Goal: Task Accomplishment & Management: Use online tool/utility

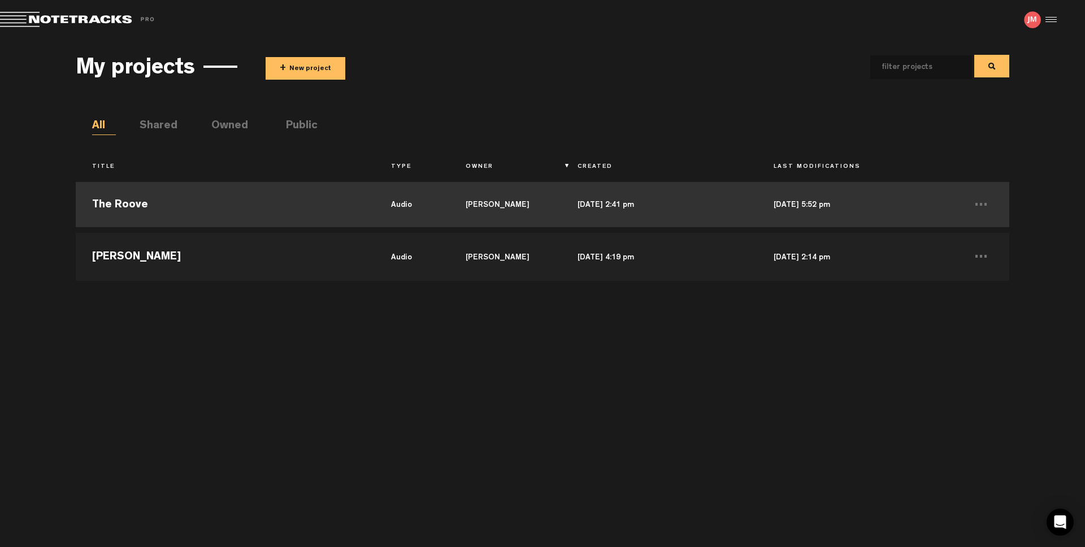
click at [235, 209] on td "The Roove" at bounding box center [225, 204] width 298 height 51
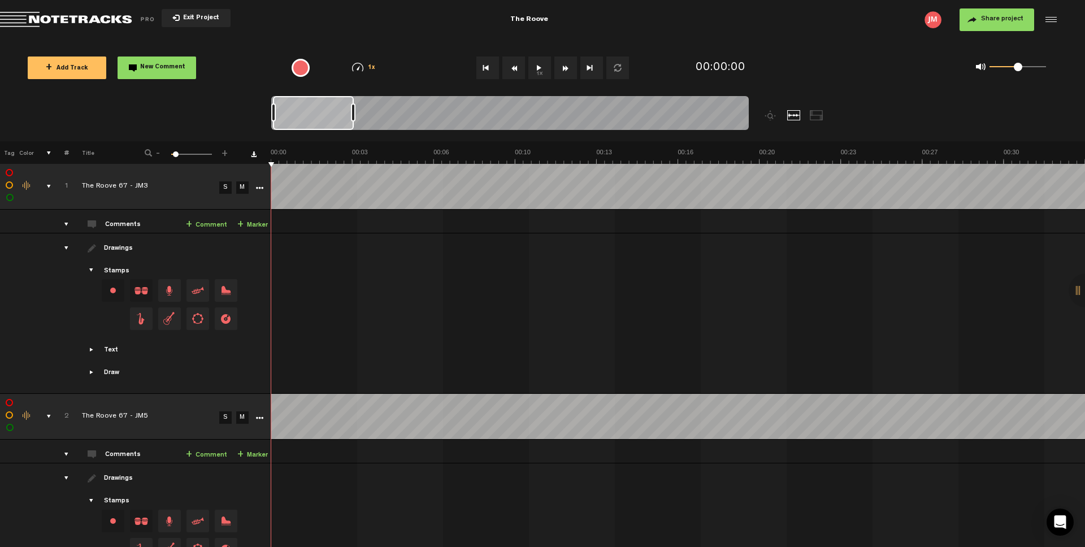
click at [45, 183] on div "comments, stamps & drawings" at bounding box center [45, 186] width 18 height 11
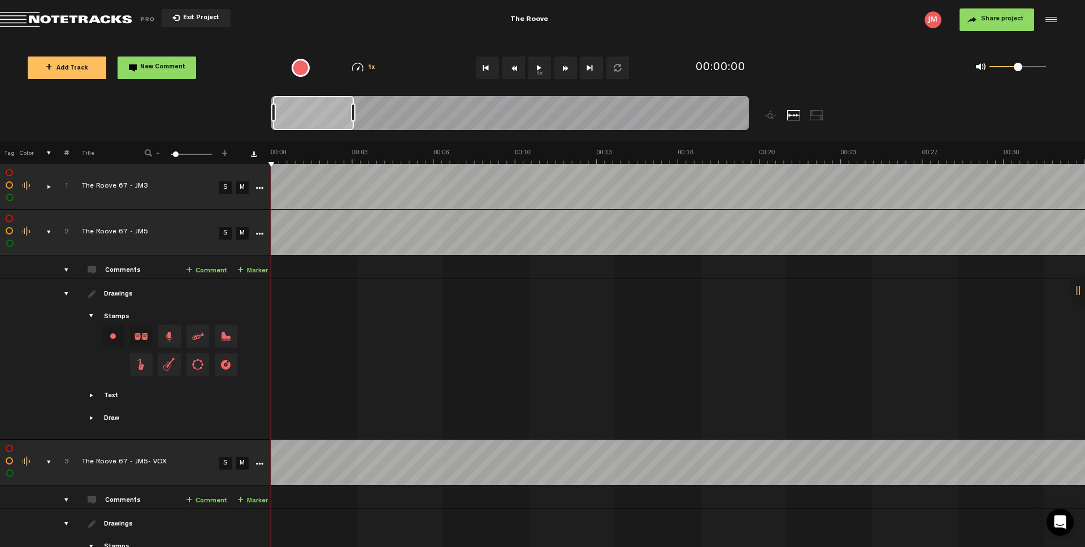
click at [47, 233] on div "comments, stamps & drawings" at bounding box center [45, 232] width 18 height 11
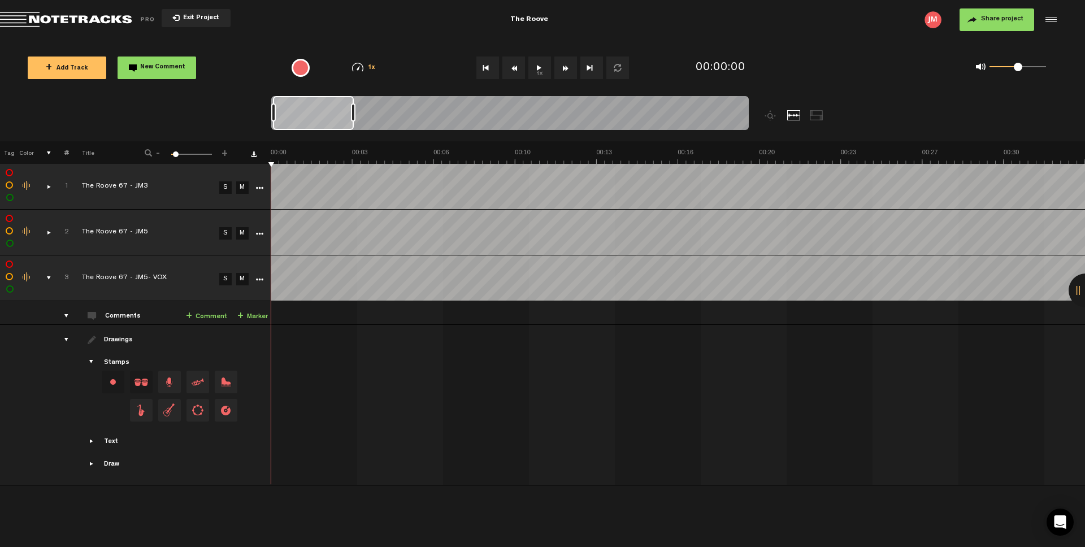
click at [45, 277] on div "comments, stamps & drawings" at bounding box center [45, 277] width 18 height 11
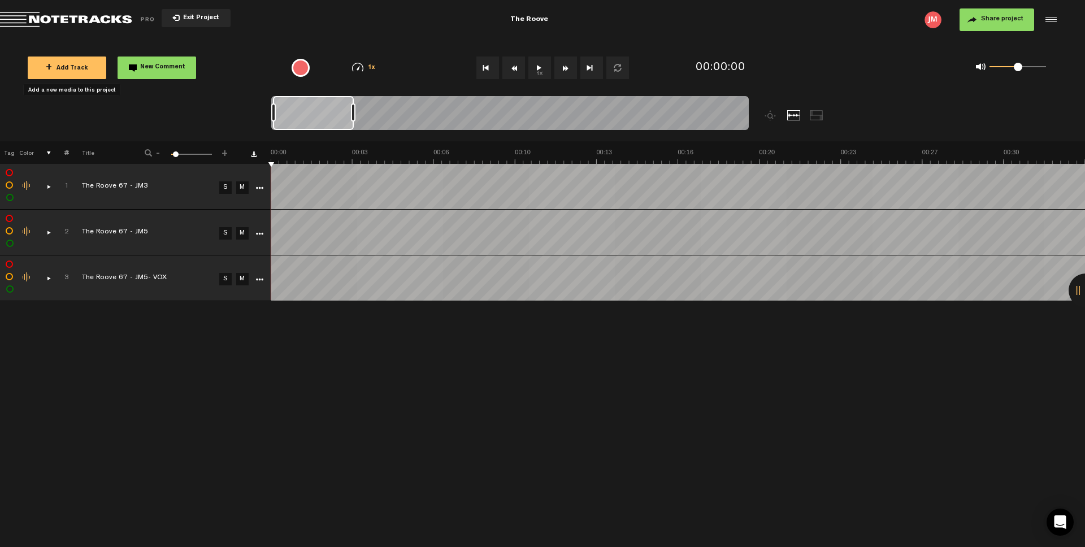
click at [61, 67] on span "+ Add Track" at bounding box center [67, 69] width 42 height 6
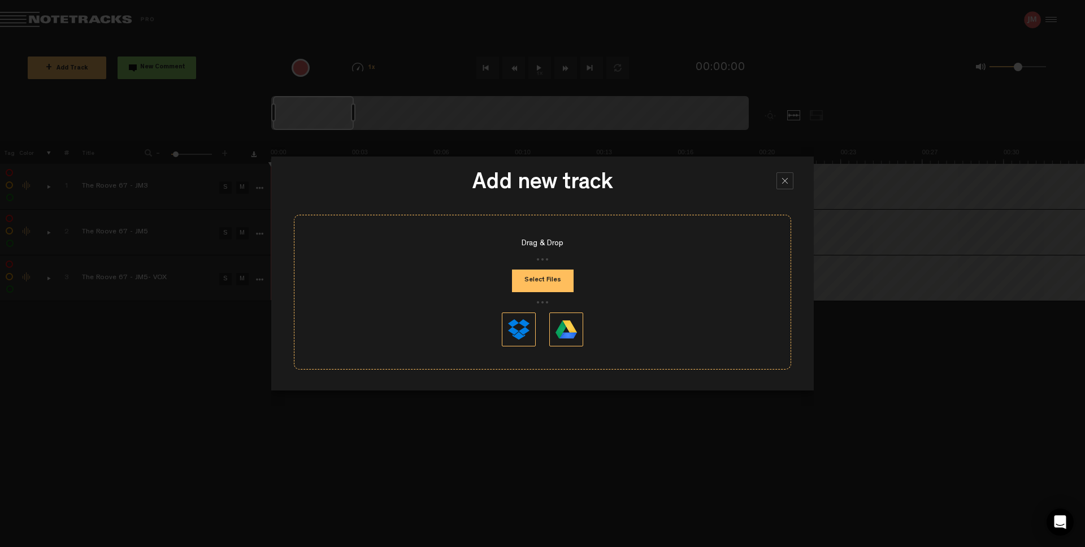
click at [423, 279] on button "Select Files" at bounding box center [543, 281] width 62 height 23
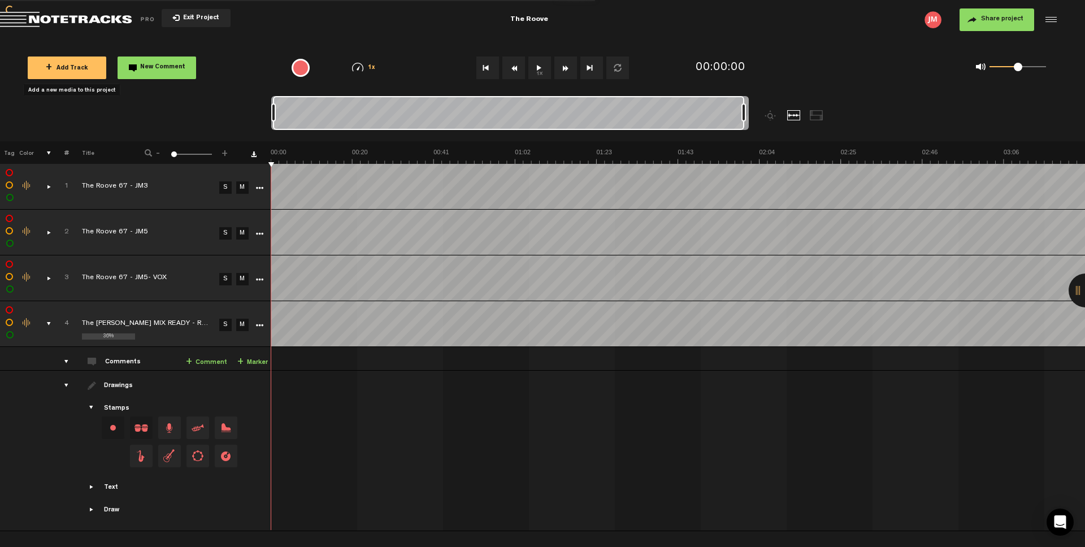
drag, startPoint x: 351, startPoint y: 113, endPoint x: 781, endPoint y: 127, distance: 429.7
click at [423, 127] on div at bounding box center [569, 118] width 597 height 45
click at [64, 285] on div "drawings" at bounding box center [62, 385] width 18 height 11
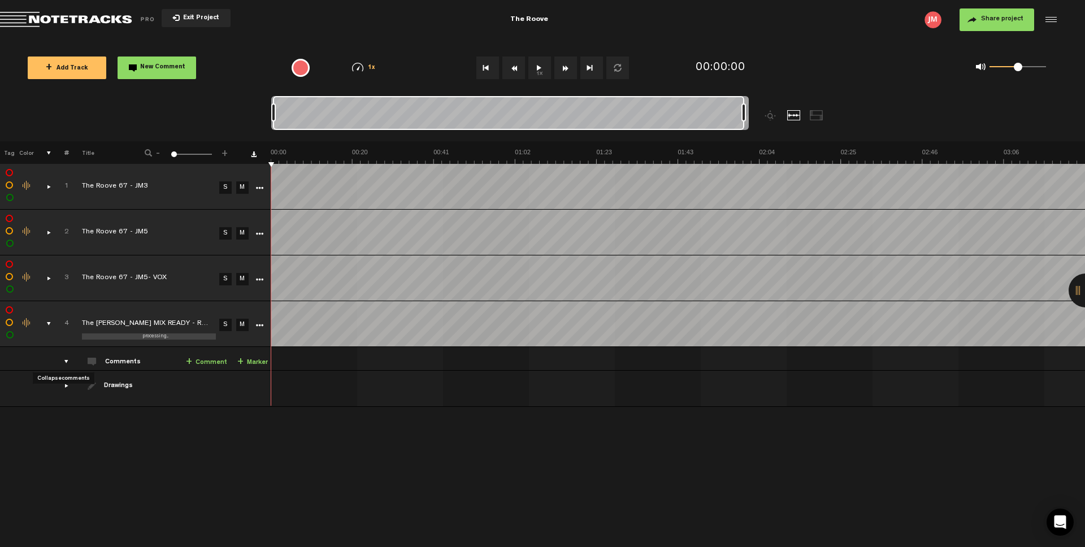
click at [67, 285] on div "comments" at bounding box center [62, 361] width 18 height 11
click at [241, 279] on link "M" at bounding box center [242, 279] width 12 height 12
click at [242, 233] on link "M" at bounding box center [242, 233] width 12 height 12
click at [243, 185] on link "M" at bounding box center [242, 187] width 12 height 12
click at [423, 67] on button "1x" at bounding box center [539, 68] width 23 height 23
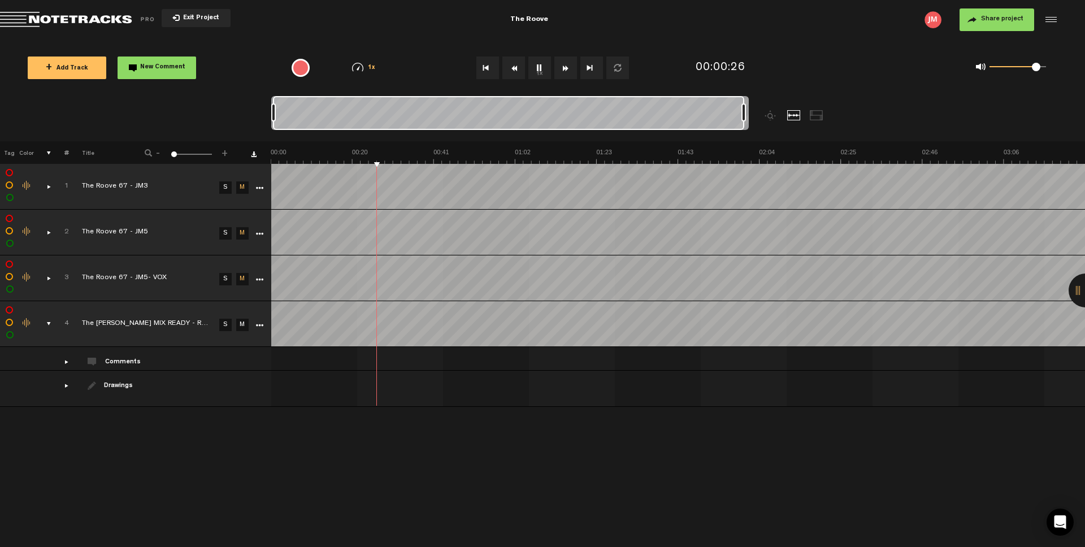
drag, startPoint x: 1017, startPoint y: 66, endPoint x: 1036, endPoint y: 68, distance: 18.8
click at [423, 68] on span at bounding box center [1036, 67] width 8 height 8
drag, startPoint x: 1036, startPoint y: 68, endPoint x: 973, endPoint y: 70, distance: 63.3
click at [423, 70] on div "0 1 0" at bounding box center [1011, 68] width 93 height 16
drag, startPoint x: 995, startPoint y: 68, endPoint x: 1007, endPoint y: 71, distance: 12.2
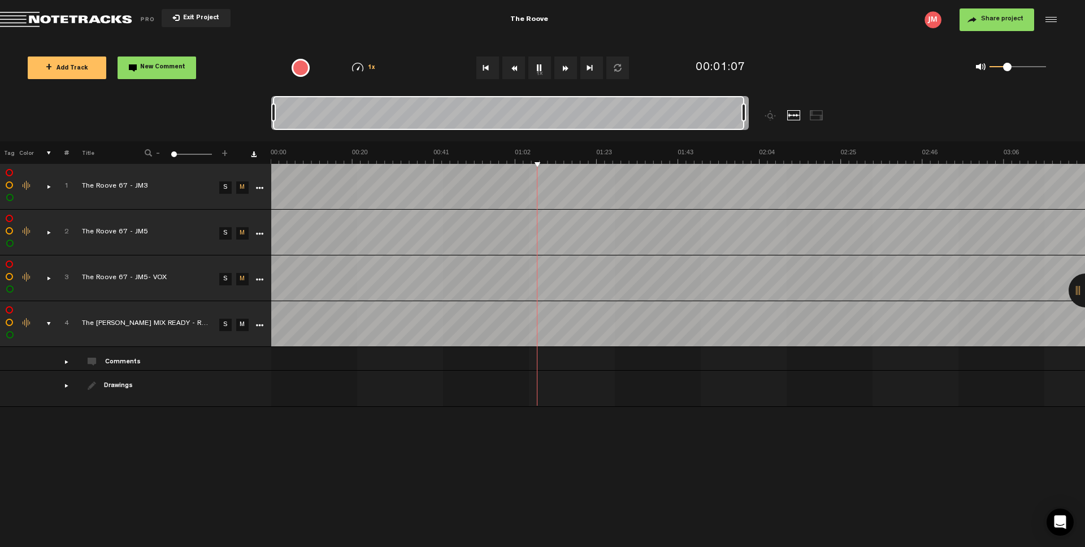
click at [423, 71] on span at bounding box center [1007, 67] width 8 height 8
click at [423, 69] on button "1x" at bounding box center [539, 68] width 23 height 23
